Goal: Use online tool/utility: Utilize a website feature to perform a specific function

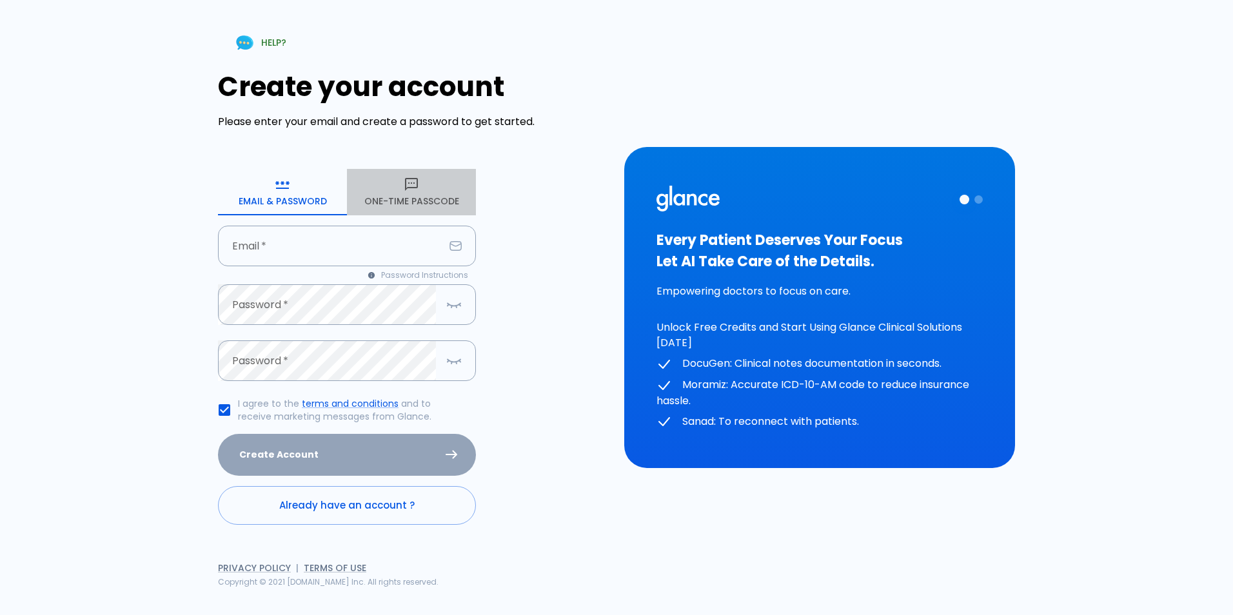
click at [391, 190] on button "One-Time Passcode" at bounding box center [411, 192] width 129 height 46
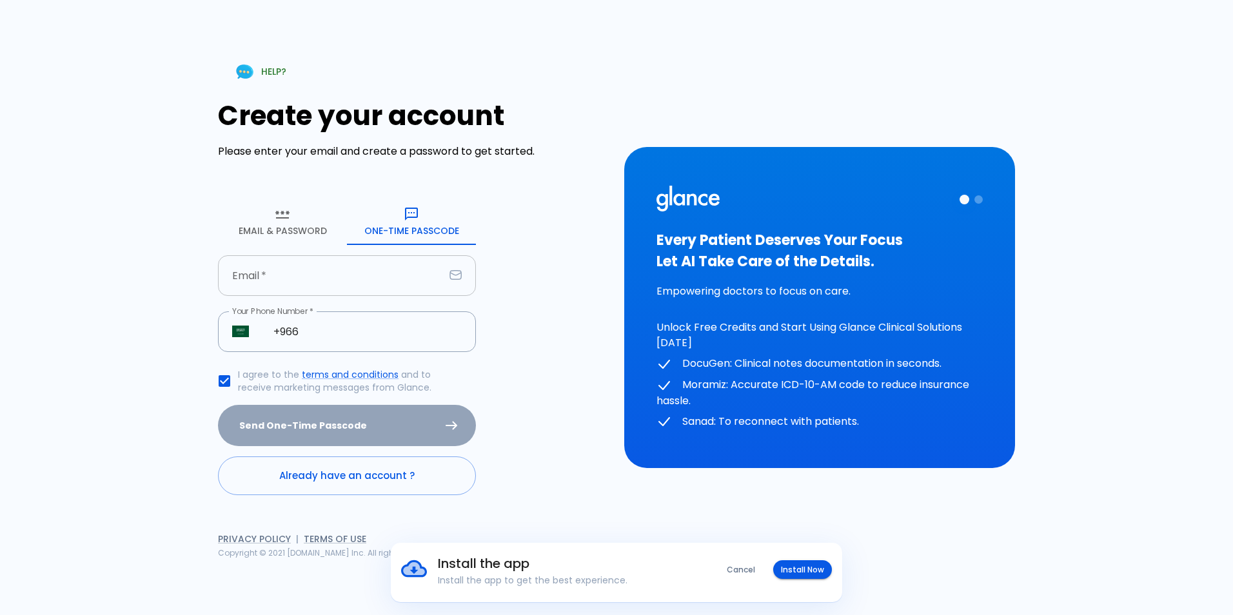
click at [396, 288] on input "Email   *" at bounding box center [331, 275] width 226 height 41
type input "[PERSON_NAME][EMAIL_ADDRESS][DOMAIN_NAME]"
click at [328, 337] on input "+966" at bounding box center [367, 332] width 217 height 41
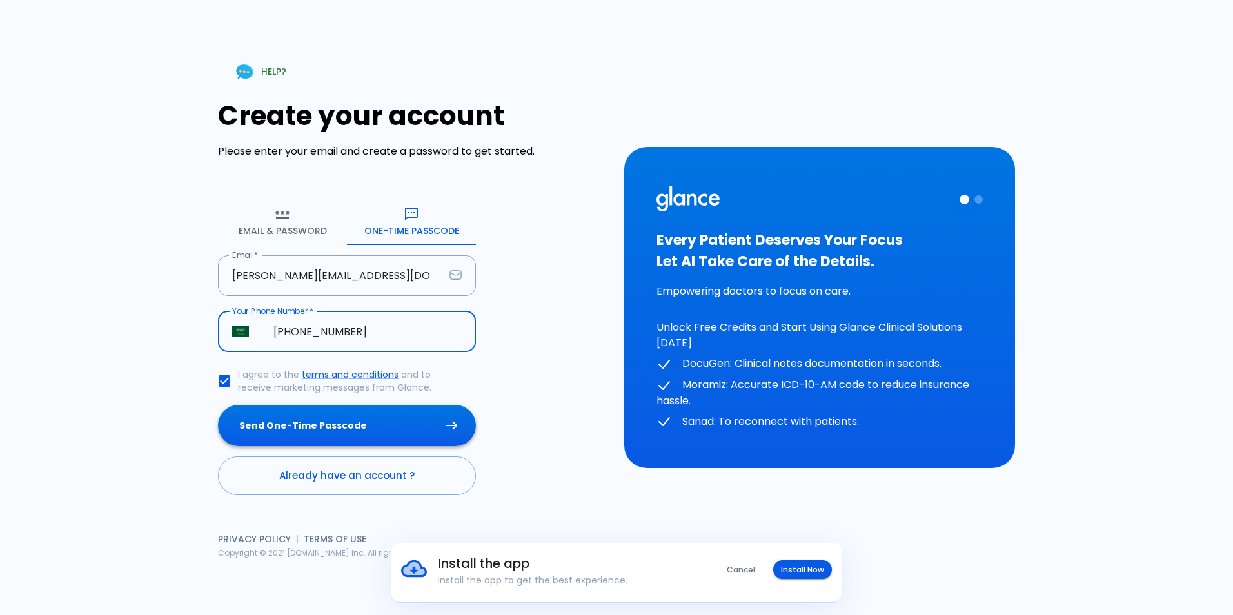
type input "[PHONE_NUMBER]"
click at [348, 430] on button "Send One-Time Passcode" at bounding box center [347, 426] width 258 height 42
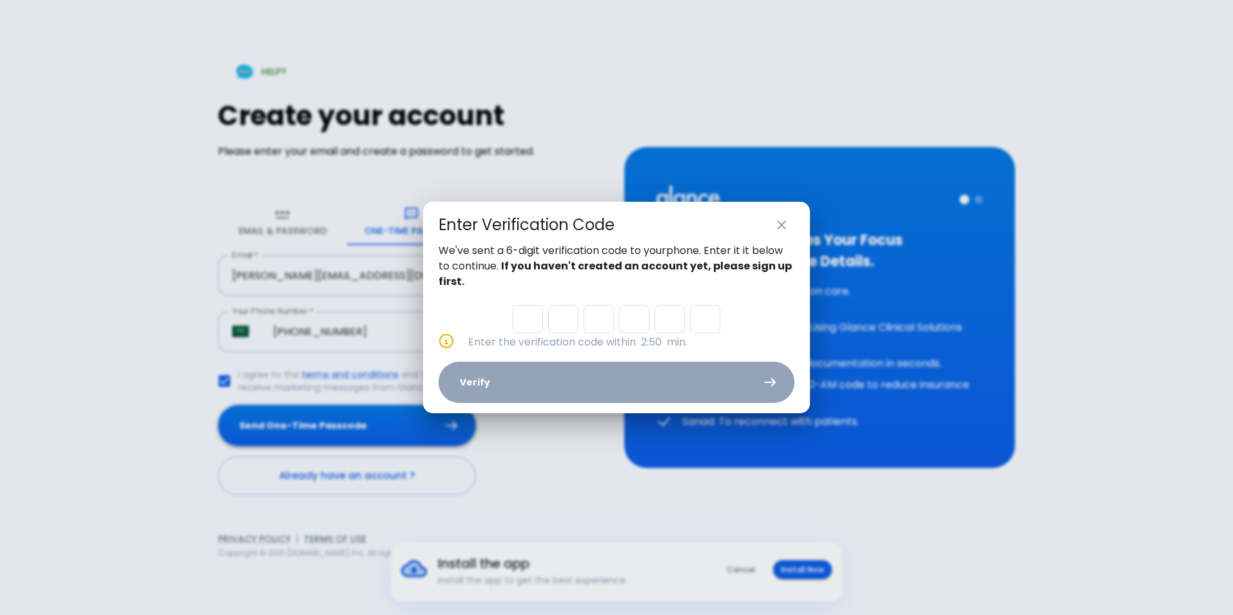
type input "6"
type input "3"
type input "5"
type input "7"
type input "2"
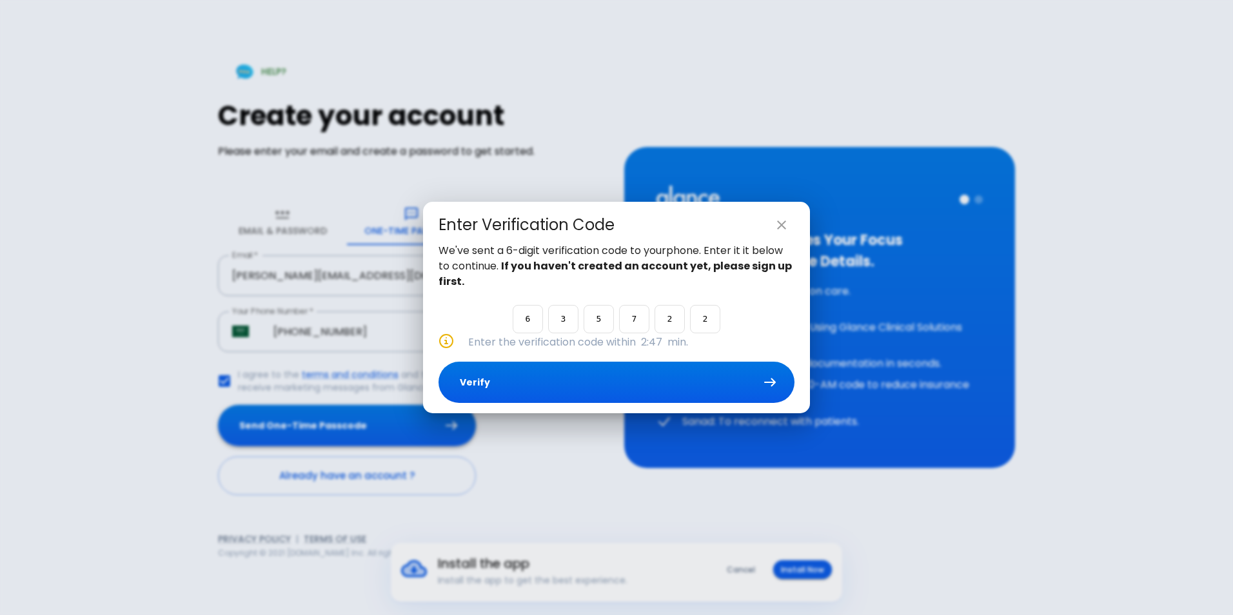
type input "2"
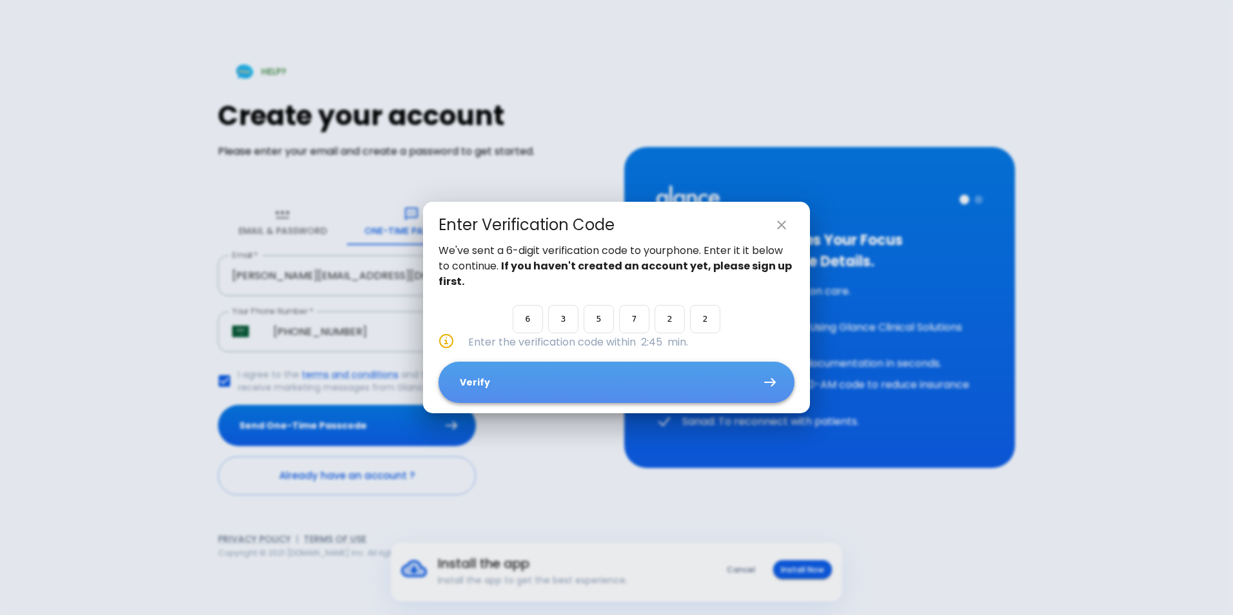
click at [566, 392] on button "Verify" at bounding box center [617, 383] width 356 height 42
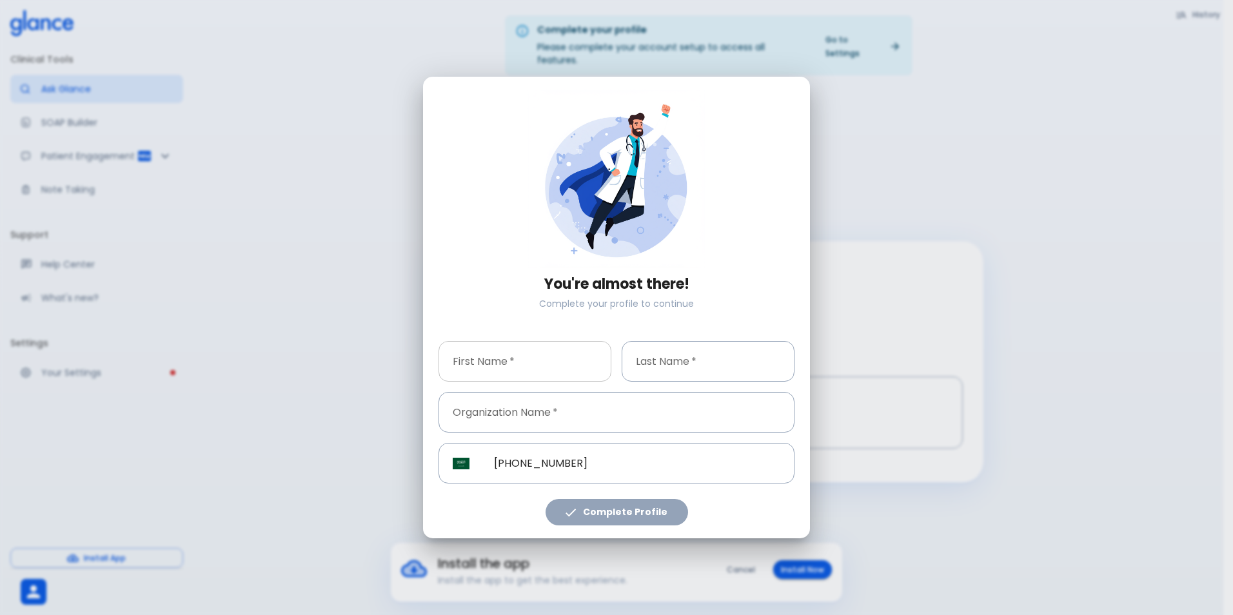
click at [534, 366] on input "First Name   *" at bounding box center [525, 361] width 173 height 41
type input "[PERSON_NAME]"
click at [759, 366] on input "Last Name   *" at bounding box center [708, 361] width 173 height 41
type input "alrobian"
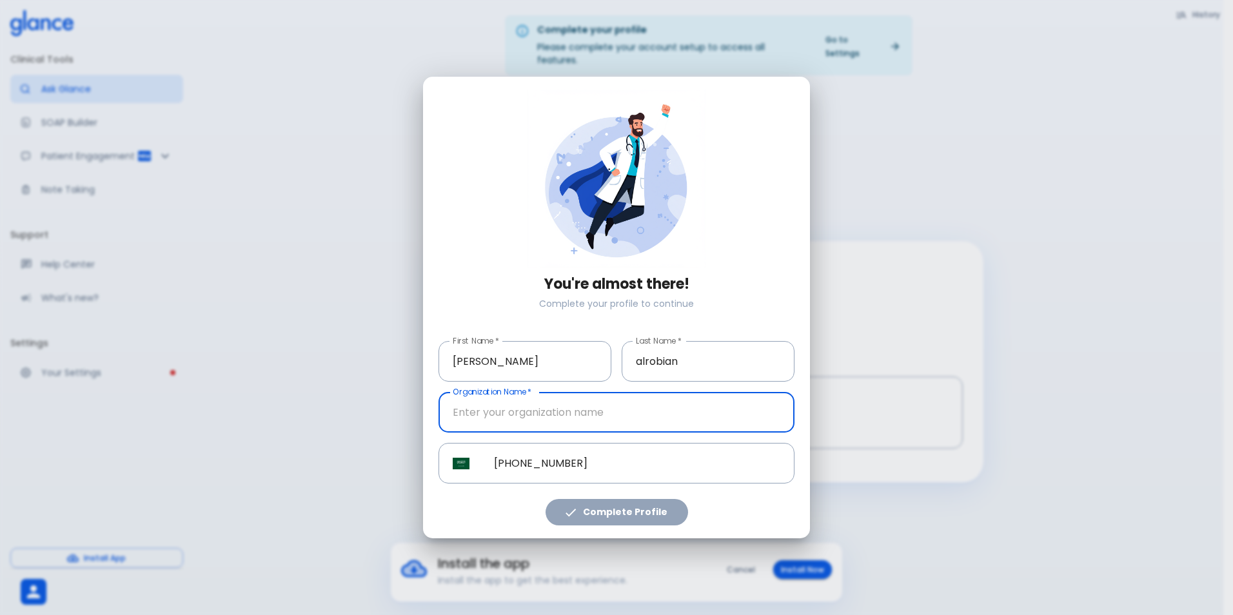
click at [606, 421] on input "Organization Name   *" at bounding box center [617, 412] width 356 height 41
type input "dallah namar"
click at [593, 515] on button "Complete Profile" at bounding box center [617, 512] width 143 height 26
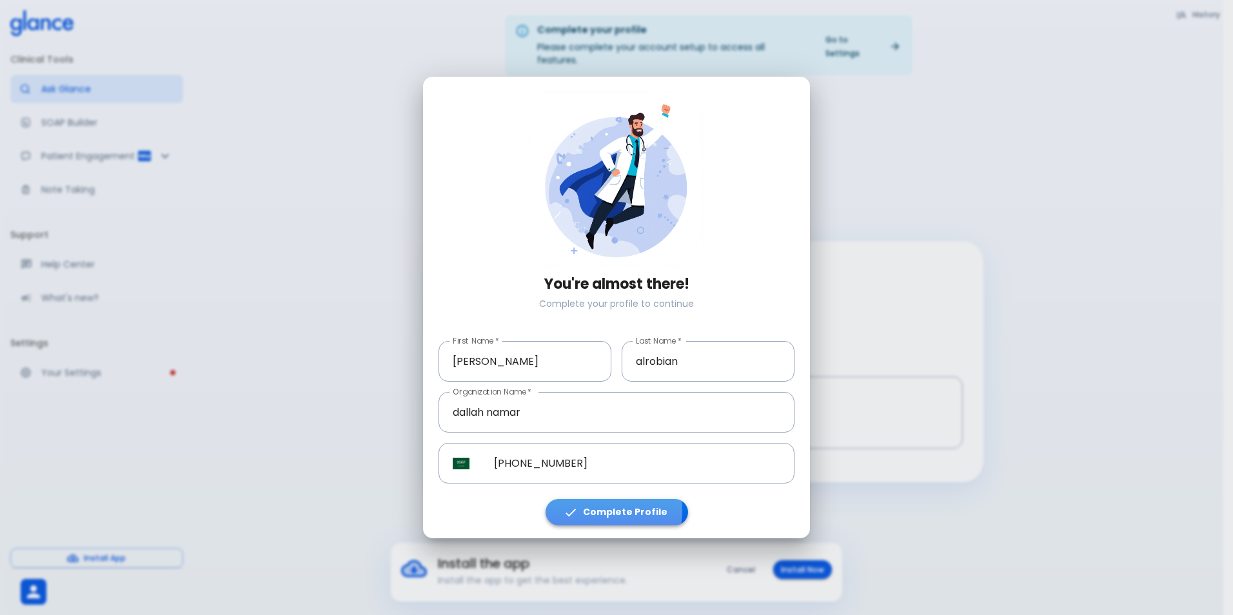
click at [591, 511] on button "Complete Profile" at bounding box center [617, 512] width 143 height 26
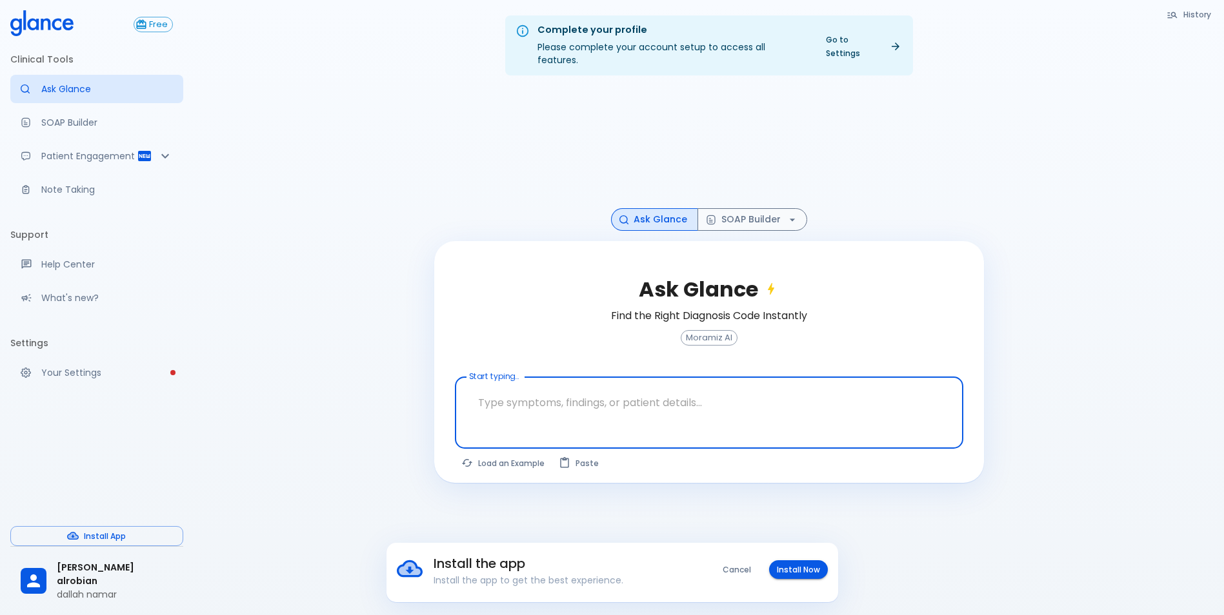
click at [565, 398] on textarea "Start typing..." at bounding box center [709, 402] width 490 height 41
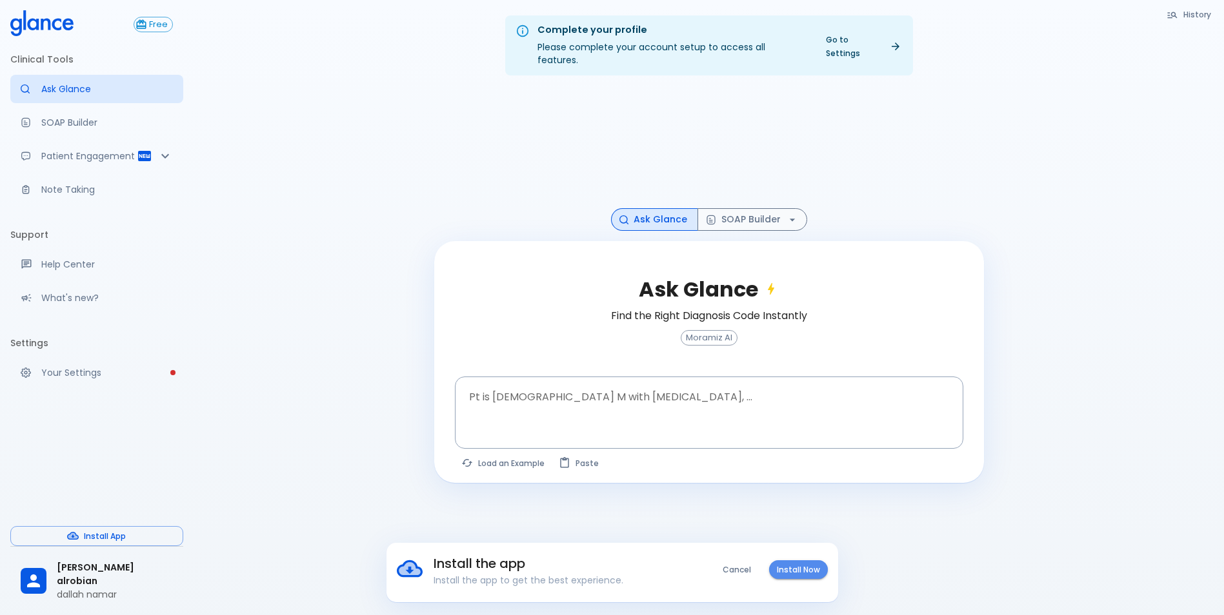
click at [797, 571] on button "Install Now" at bounding box center [798, 570] width 59 height 19
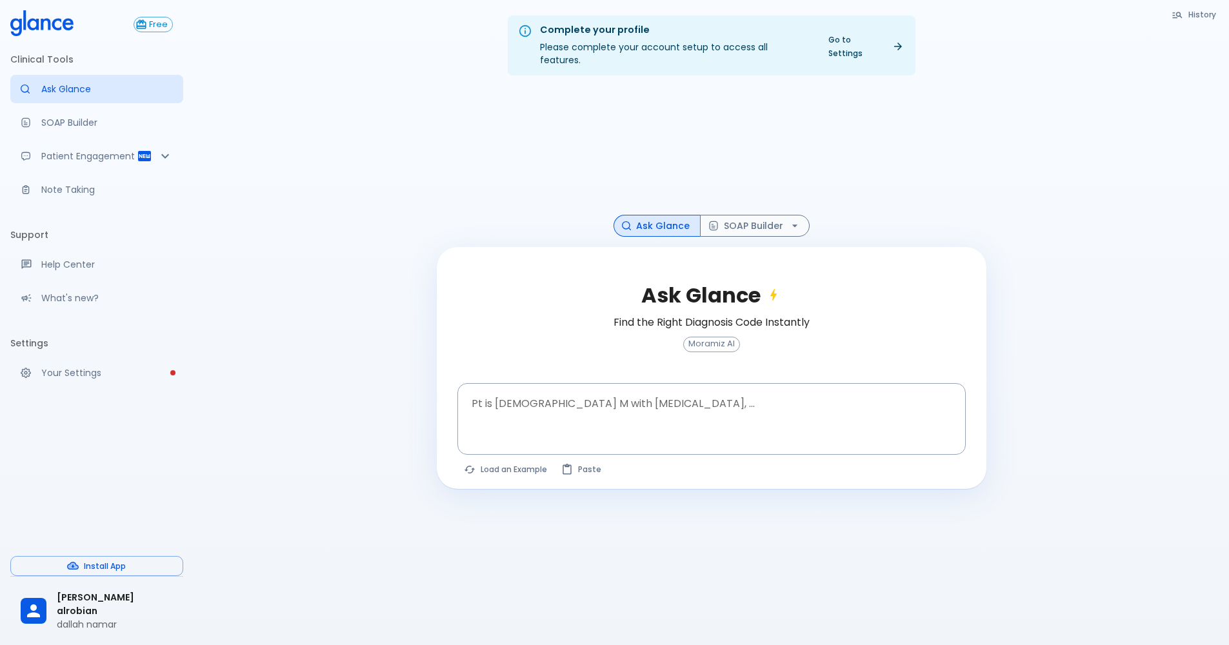
click at [600, 368] on div "Ask Glance Find the Right Diagnosis Code Instantly Moramiz AI" at bounding box center [711, 325] width 508 height 115
click at [593, 388] on textarea "Pt is [DEMOGRAPHIC_DATA] M with [MEDICAL_DATA], ..." at bounding box center [711, 408] width 490 height 41
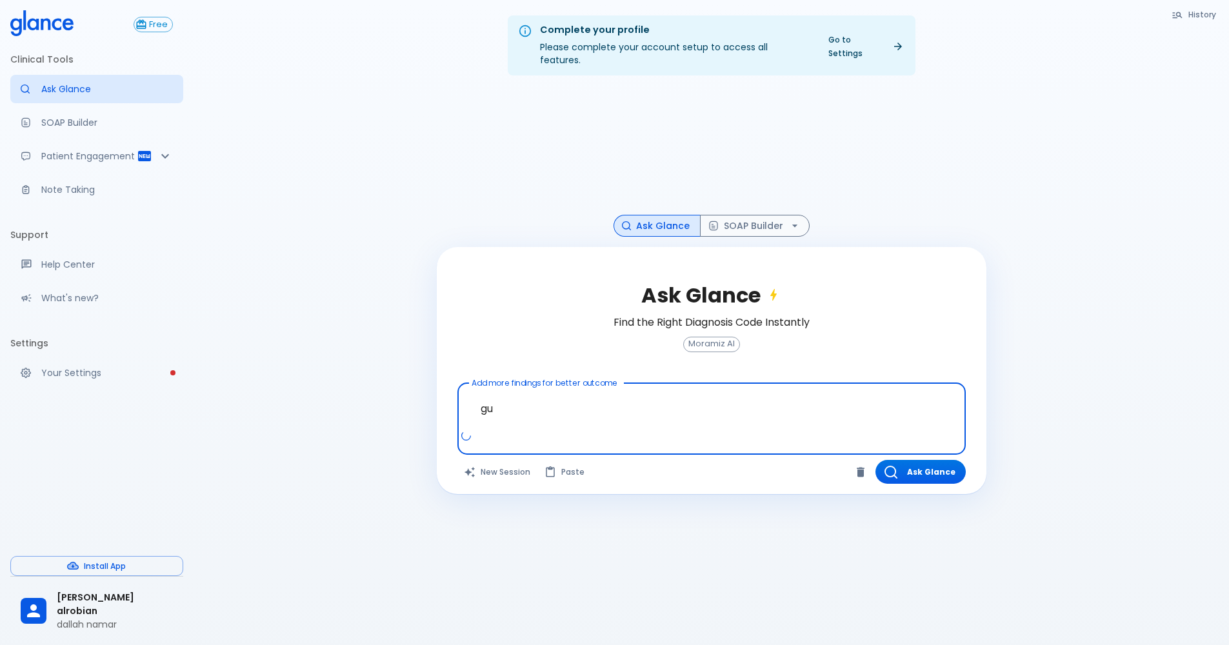
type textarea "g"
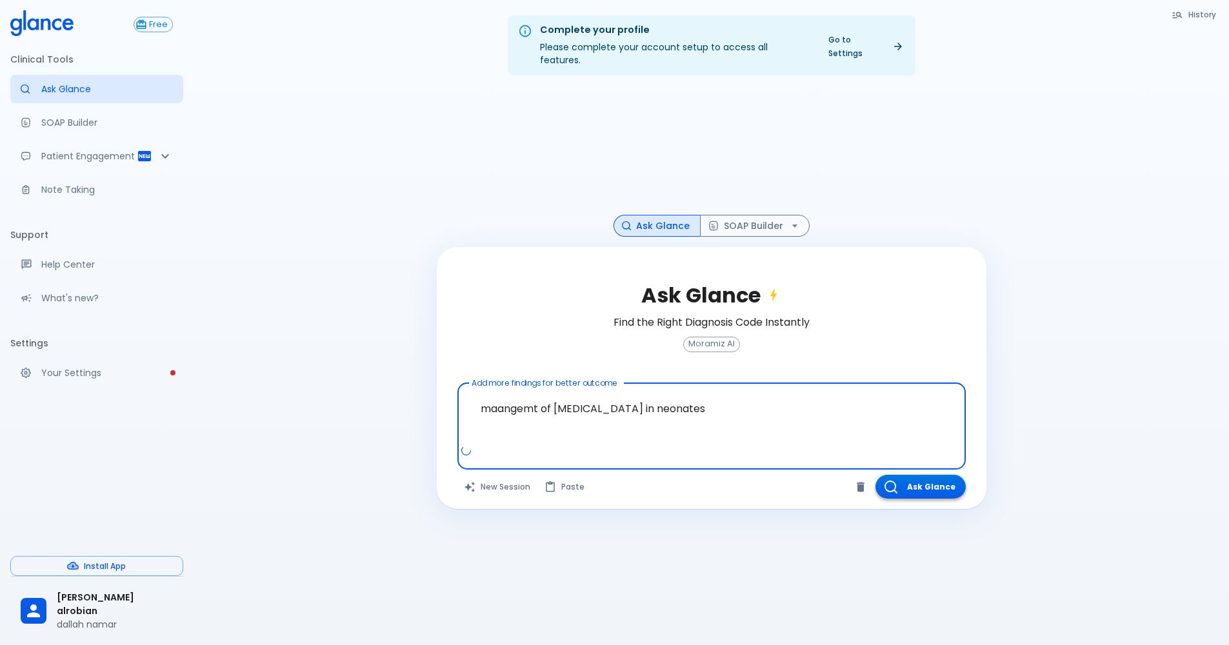
type textarea "maangemt of [MEDICAL_DATA] in neonates"
click at [949, 477] on button "Ask Glance" at bounding box center [920, 487] width 90 height 24
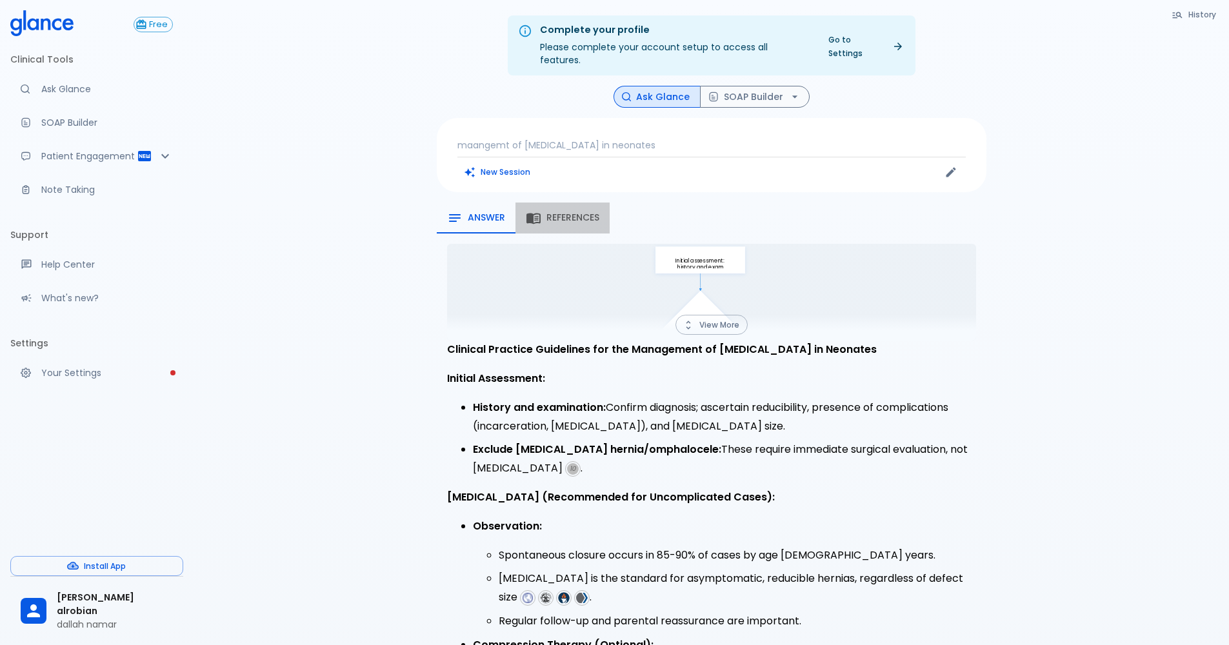
click at [590, 212] on span "References" at bounding box center [572, 218] width 53 height 12
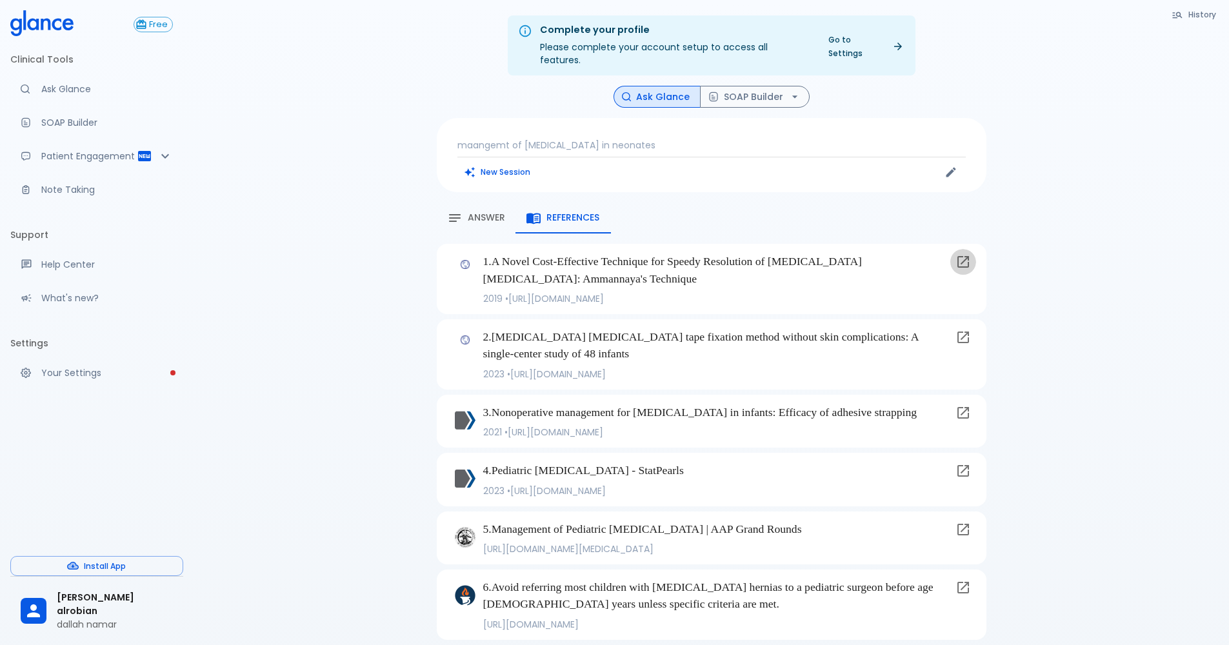
click at [967, 256] on icon at bounding box center [963, 262] width 12 height 12
click at [729, 92] on button "SOAP Builder" at bounding box center [755, 97] width 110 height 23
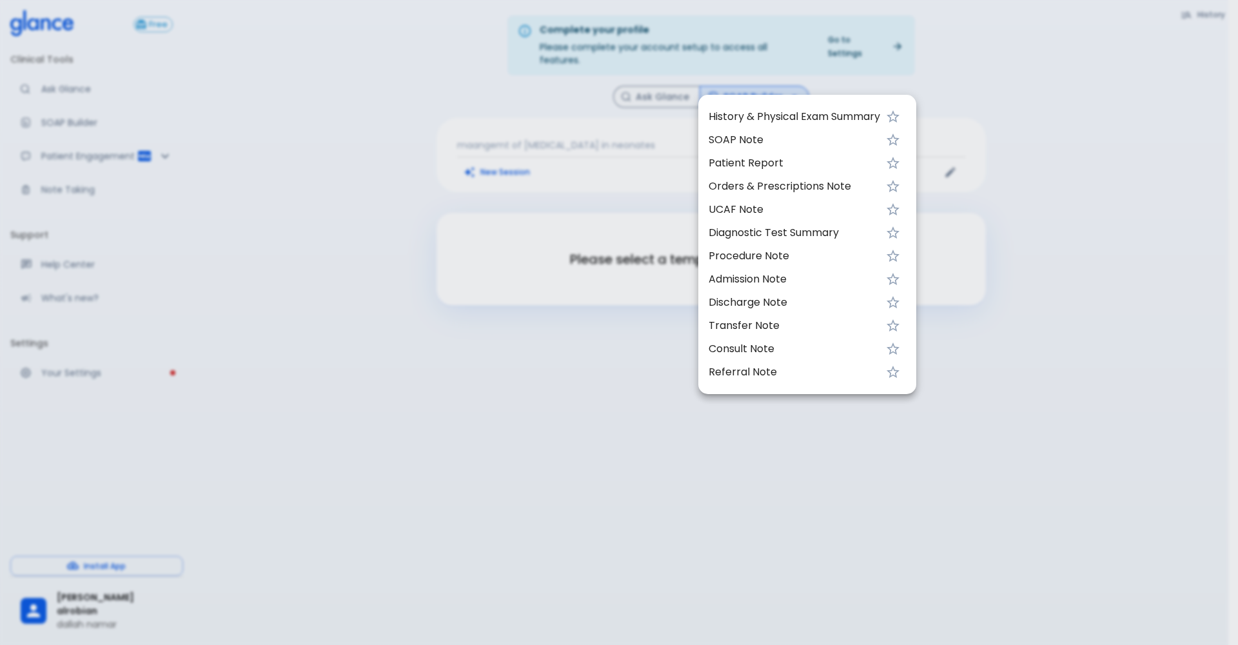
click at [457, 84] on div at bounding box center [619, 322] width 1238 height 645
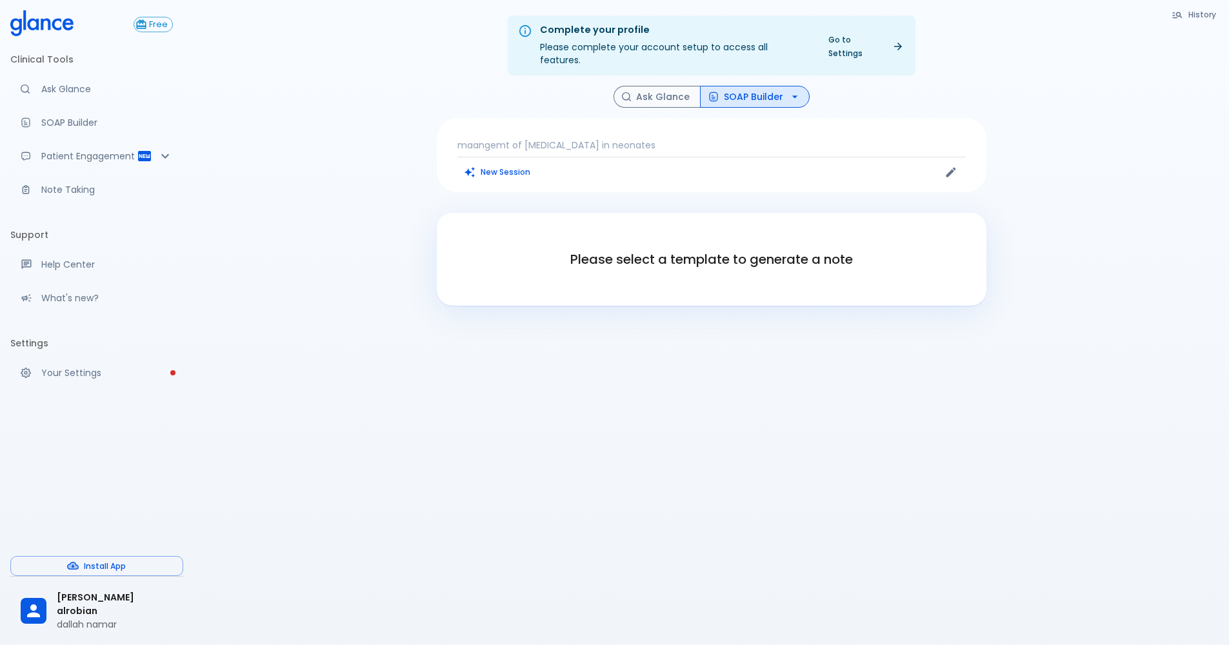
click at [356, 104] on div "Complete your profile Please complete your account setup to access all features…" at bounding box center [710, 338] width 1035 height 676
click at [631, 92] on icon "button" at bounding box center [626, 96] width 9 height 9
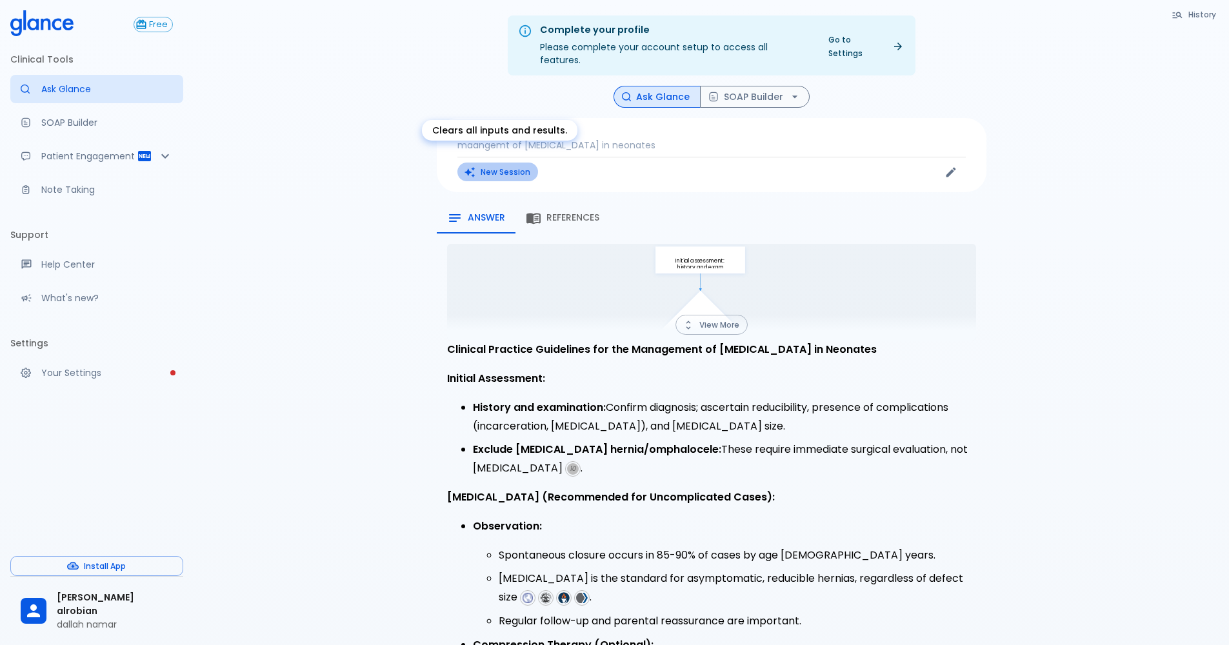
click at [484, 165] on button "New Session" at bounding box center [497, 172] width 81 height 19
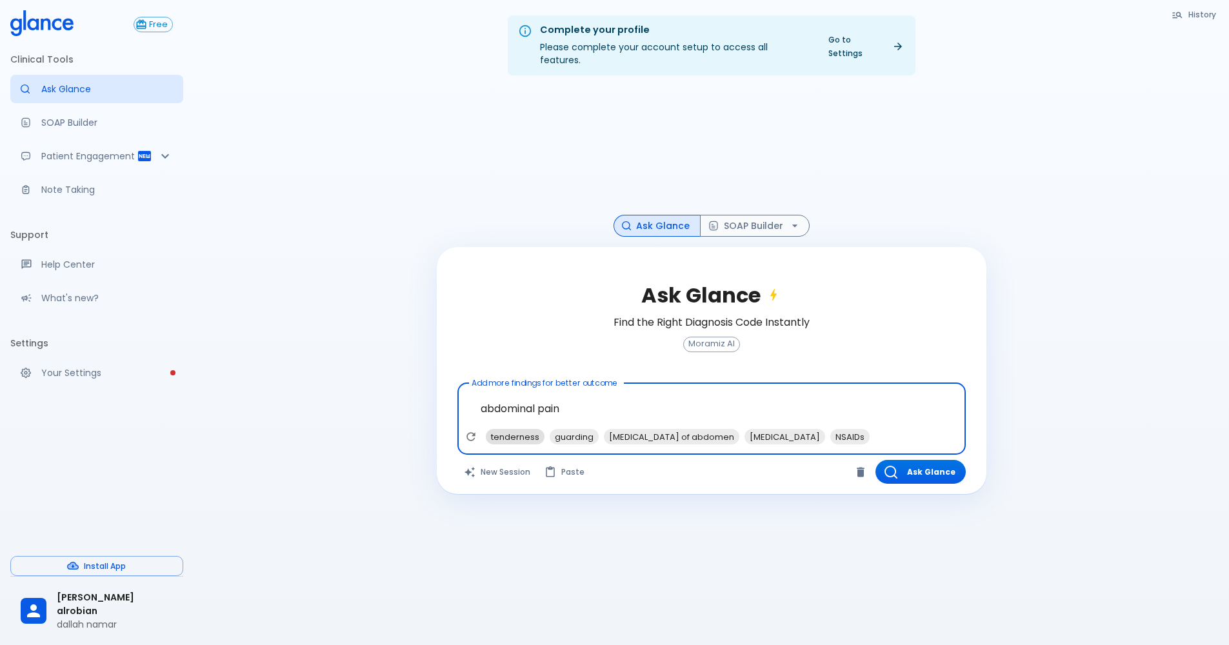
click at [505, 430] on span "tenderness" at bounding box center [515, 437] width 59 height 15
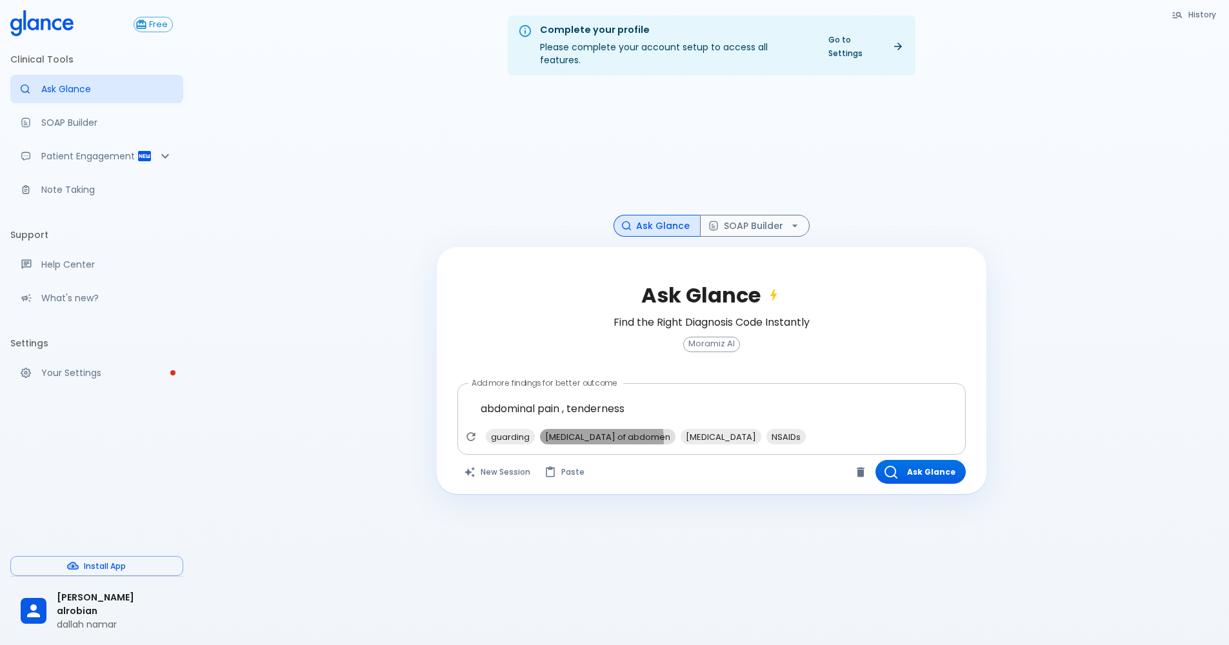
click at [600, 430] on span "[MEDICAL_DATA] of abdomen" at bounding box center [607, 437] width 135 height 15
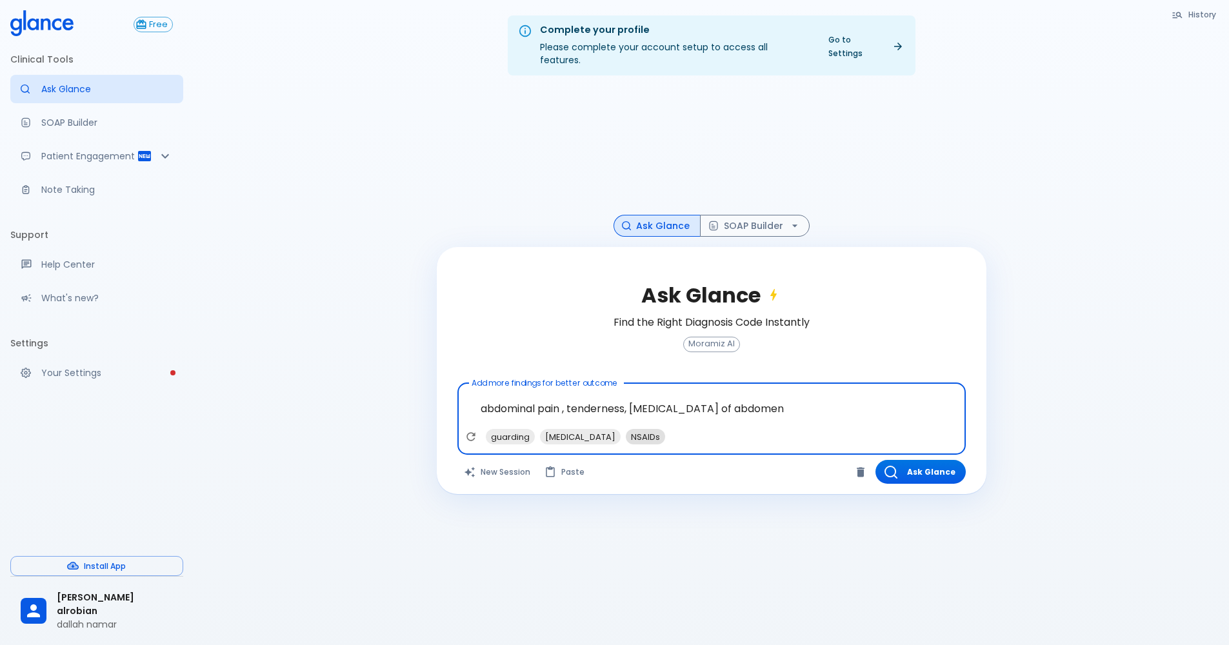
click at [626, 430] on span "NSAIDs" at bounding box center [645, 437] width 39 height 15
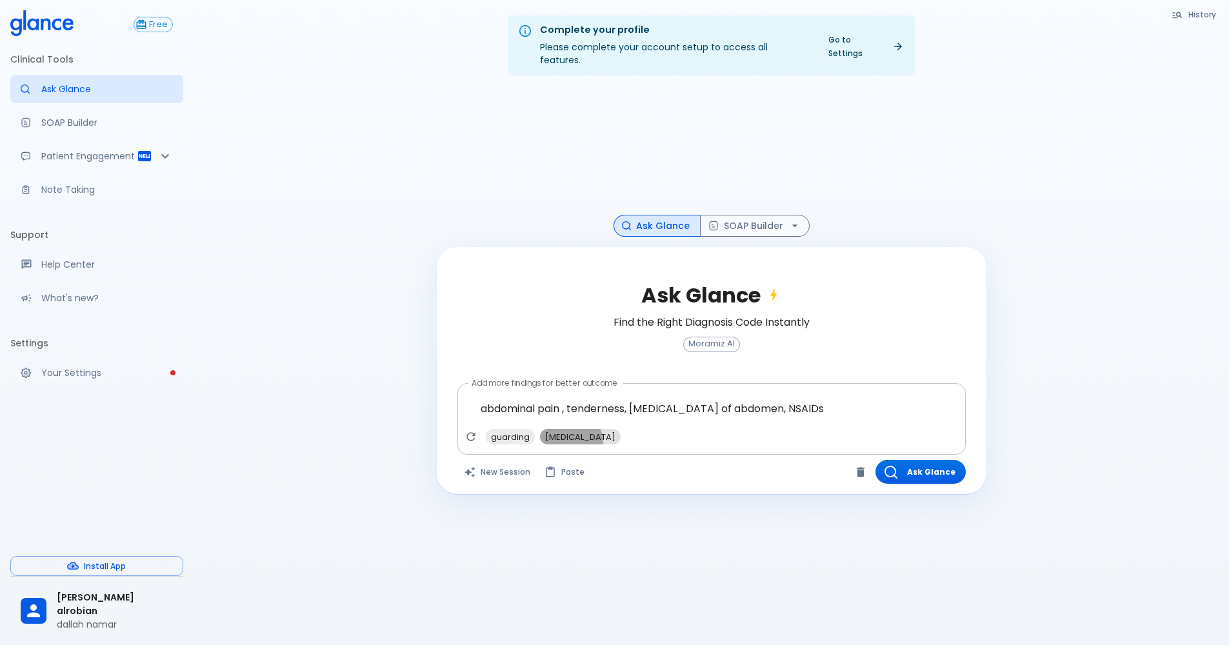
click at [567, 430] on span "[MEDICAL_DATA]" at bounding box center [580, 437] width 81 height 15
type textarea "abdominal pain , tenderness, [MEDICAL_DATA] of abdomen, NSAIDs, [MEDICAL_DATA]"
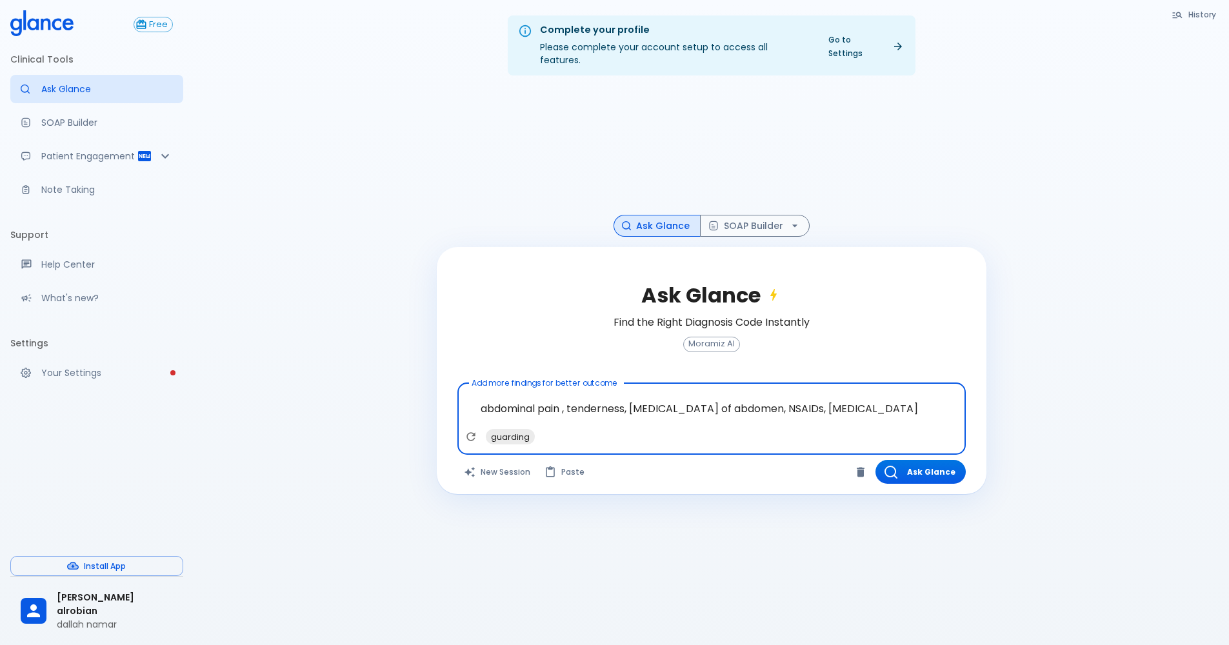
drag, startPoint x: 911, startPoint y: 448, endPoint x: 920, endPoint y: 426, distance: 23.1
click at [914, 444] on div "Ask Glance Find the Right Diagnosis Code Instantly Moramiz AI Add more findings…" at bounding box center [712, 370] width 550 height 247
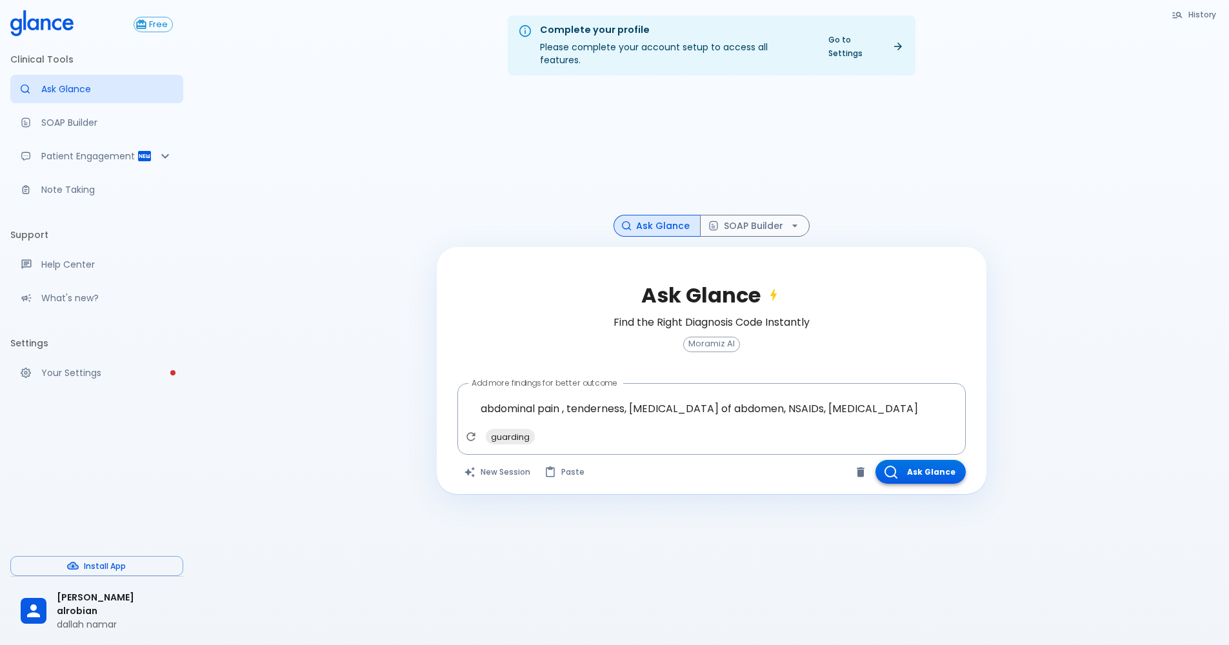
click at [940, 460] on button "Ask Glance" at bounding box center [920, 472] width 90 height 24
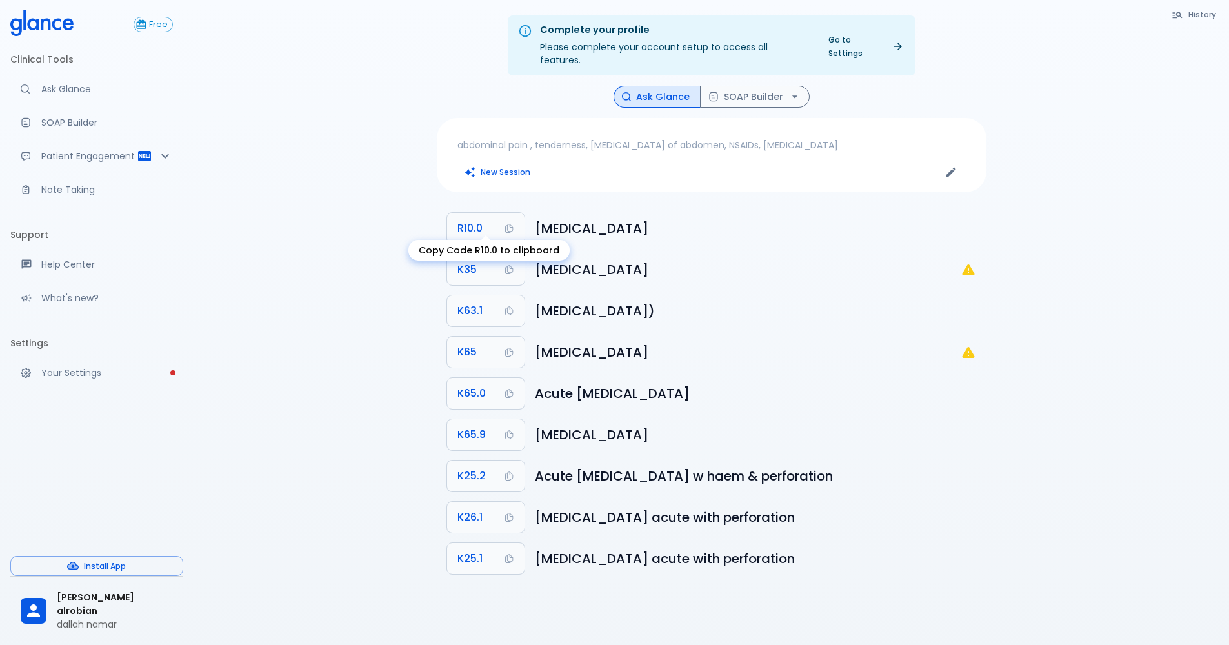
click at [490, 215] on button "R10.0" at bounding box center [485, 228] width 77 height 31
click at [777, 86] on button "SOAP Builder" at bounding box center [755, 97] width 110 height 23
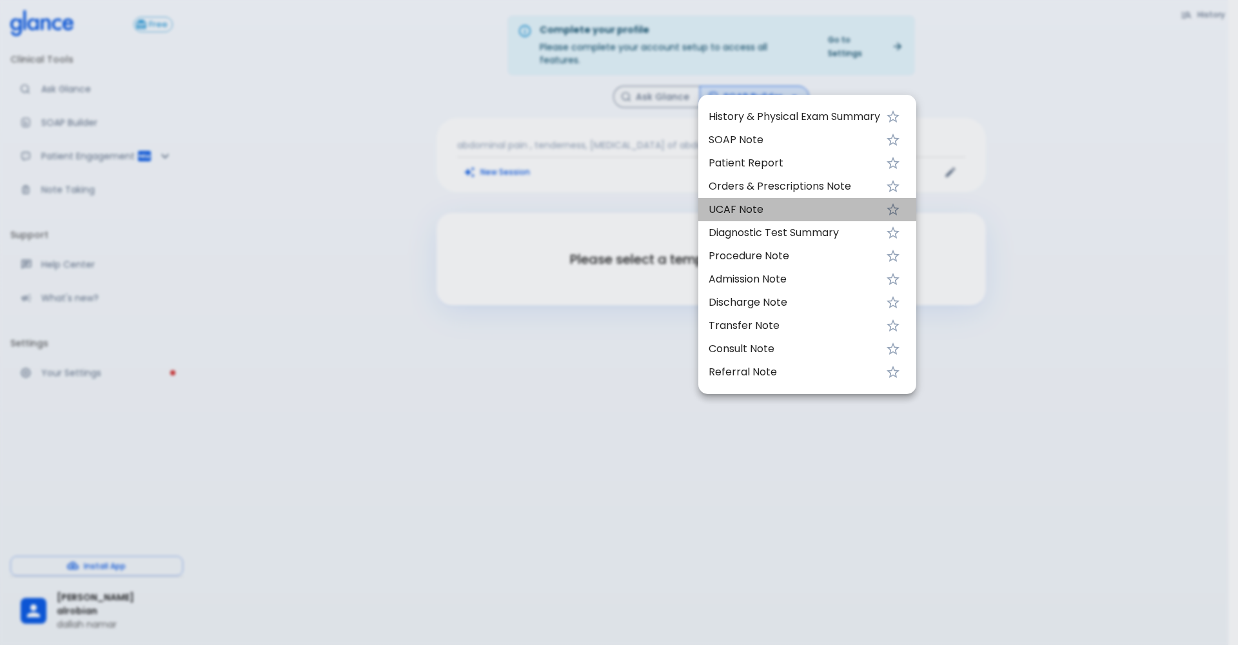
click at [768, 204] on span "UCAF Note" at bounding box center [795, 209] width 172 height 15
